Goal: Navigation & Orientation: Find specific page/section

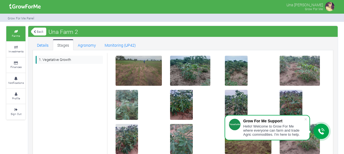
click at [33, 35] on link "Back" at bounding box center [38, 31] width 15 height 9
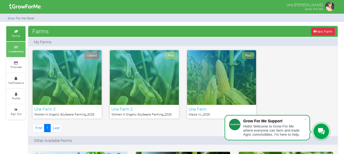
click at [21, 53] on small "Investments" at bounding box center [15, 52] width 15 height 4
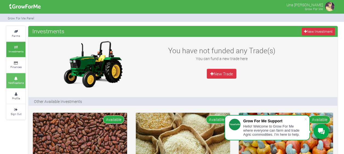
click at [17, 83] on small "Notifications" at bounding box center [16, 83] width 16 height 4
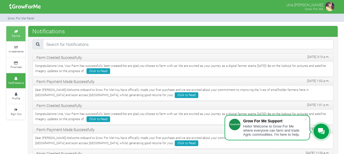
click at [9, 36] on link "Farms" at bounding box center [15, 33] width 19 height 15
